Goal: Find specific page/section: Find specific page/section

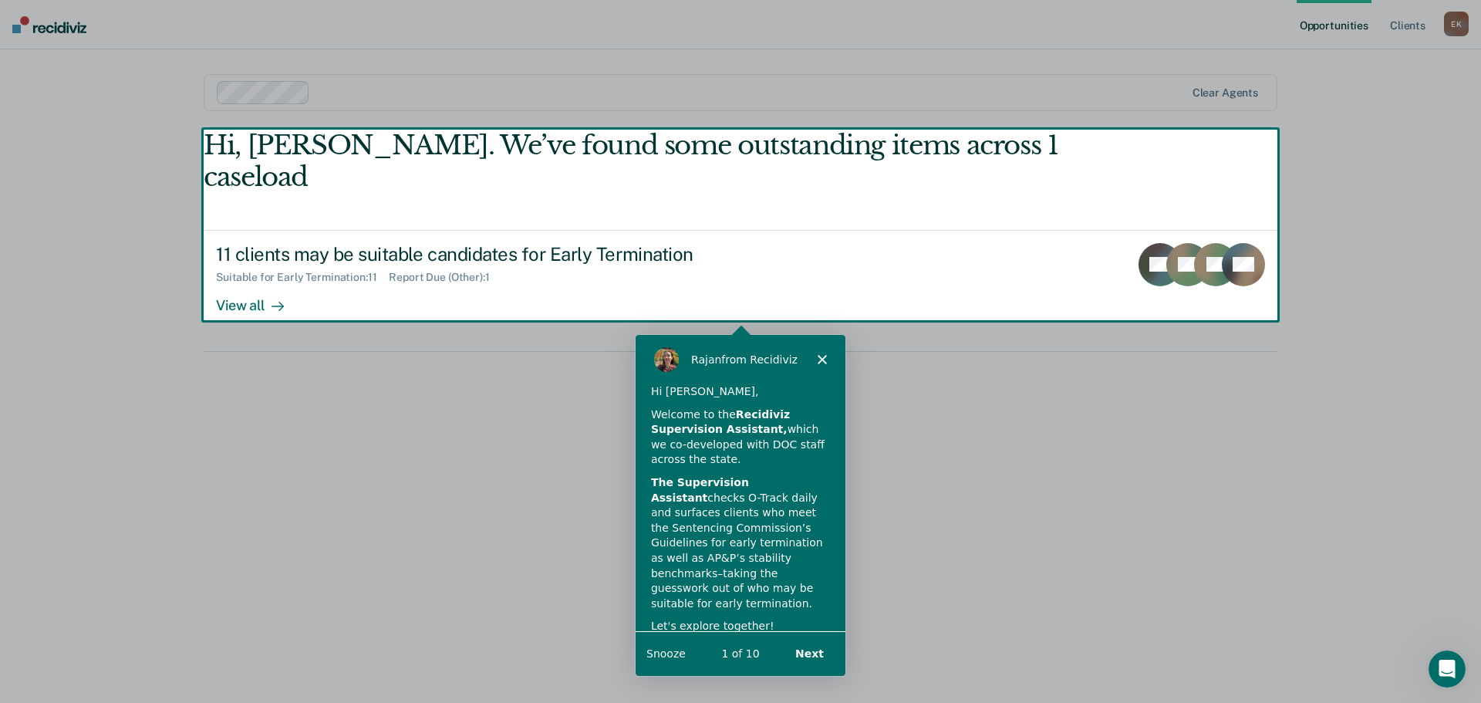
click at [250, 274] on div "Product tour overlay" at bounding box center [740, 351] width 1481 height 703
click at [819, 355] on polygon "Close" at bounding box center [821, 357] width 9 height 9
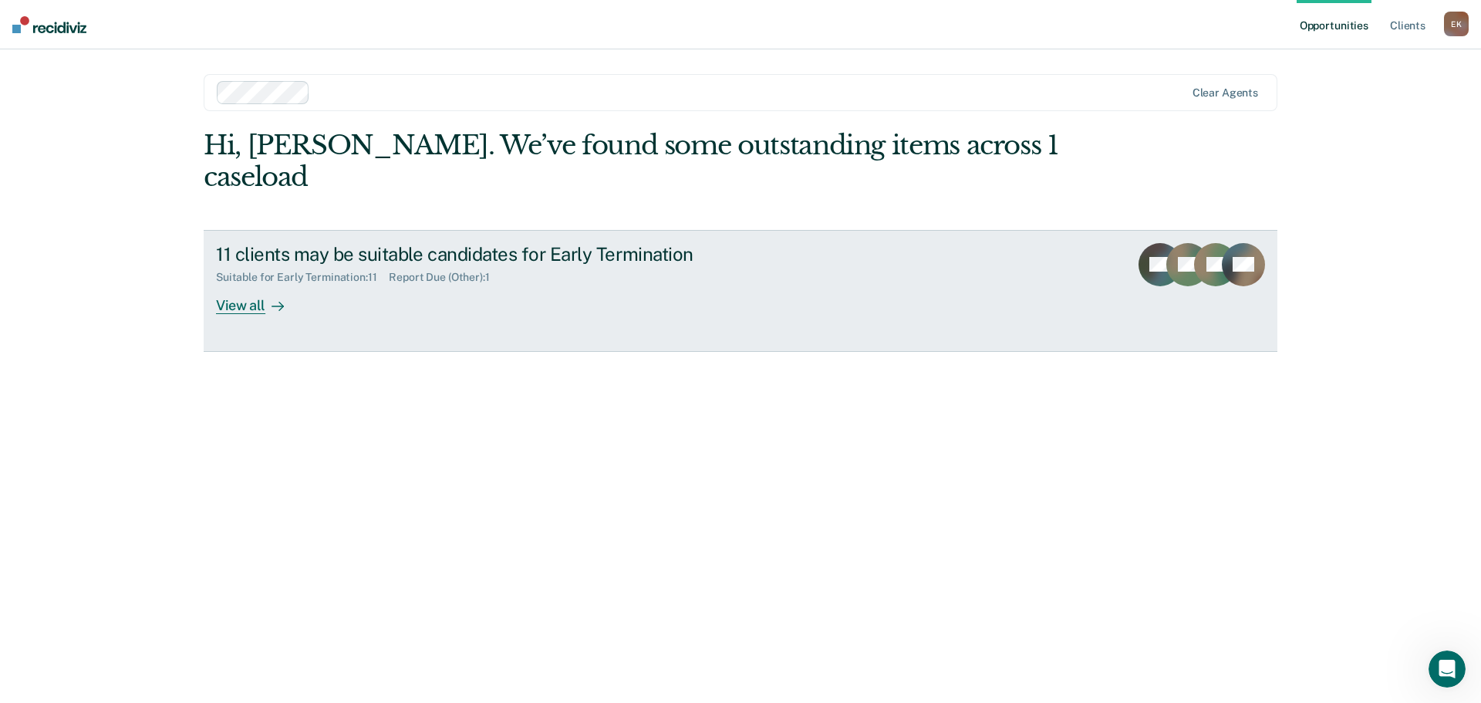
click at [242, 284] on div "View all" at bounding box center [259, 299] width 86 height 30
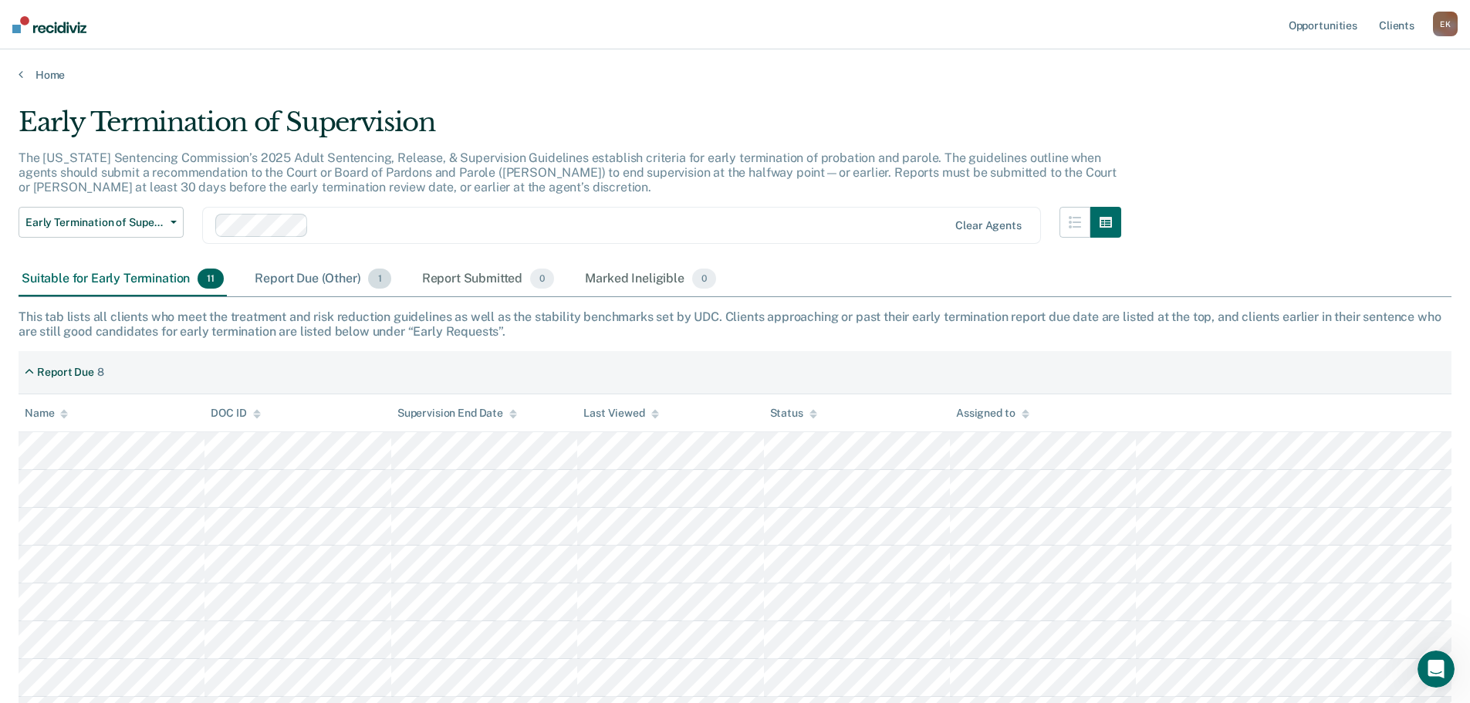
drag, startPoint x: 339, startPoint y: 271, endPoint x: 323, endPoint y: 275, distance: 17.6
click at [335, 271] on div "Report Due (Other) 1" at bounding box center [323, 279] width 142 height 34
